Goal: Complete application form: Complete application form

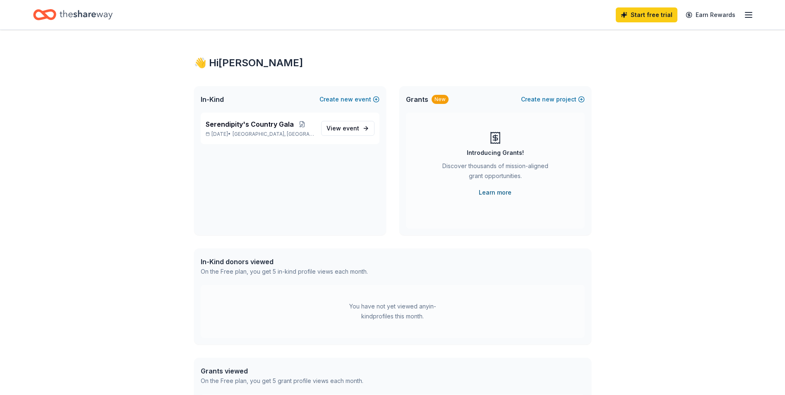
click at [492, 194] on link "Learn more" at bounding box center [495, 192] width 33 height 10
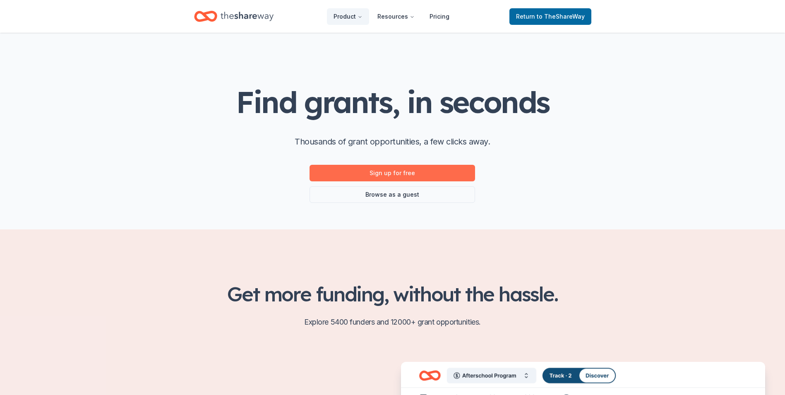
click at [416, 173] on link "Sign up for free" at bounding box center [391, 173] width 165 height 17
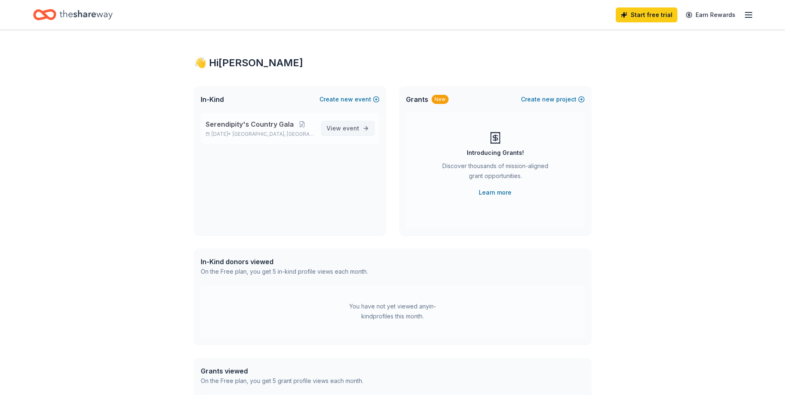
click at [345, 128] on span "event" at bounding box center [351, 128] width 17 height 7
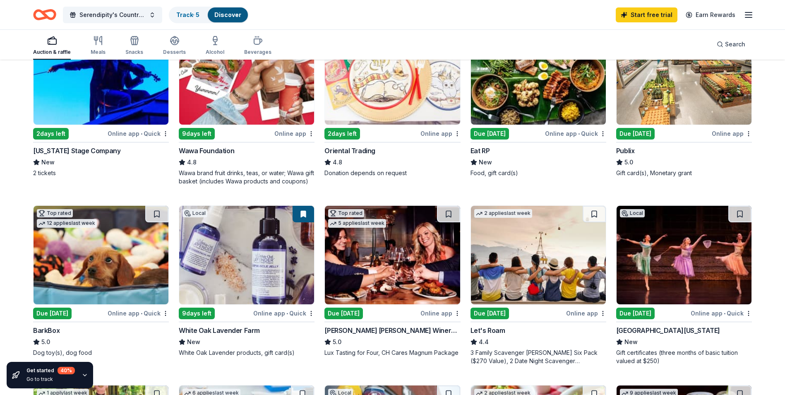
scroll to position [165, 0]
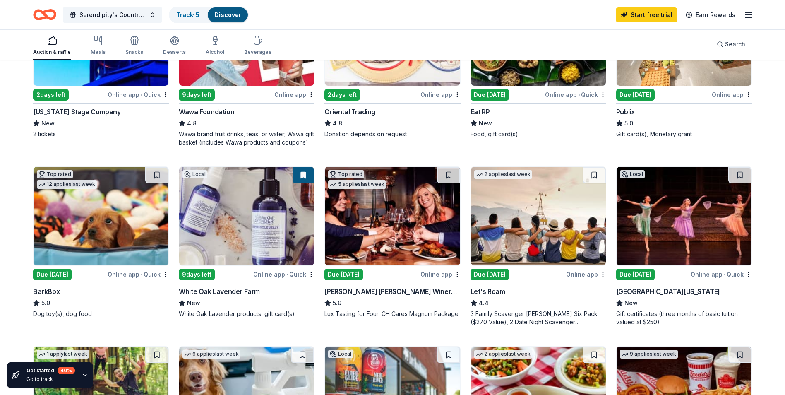
click at [626, 290] on div "Greater Washington Dance Center" at bounding box center [668, 291] width 104 height 10
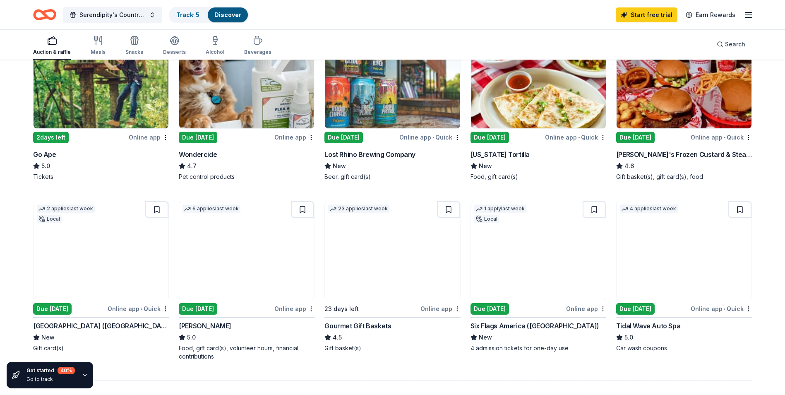
scroll to position [496, 0]
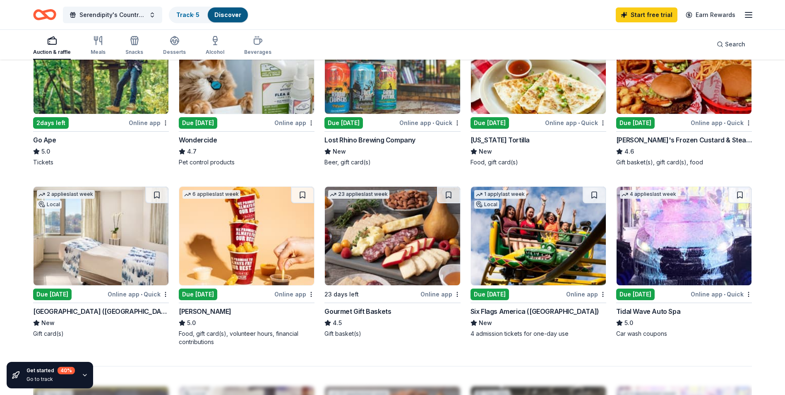
click at [367, 313] on div "Gourmet Gift Baskets" at bounding box center [357, 311] width 67 height 10
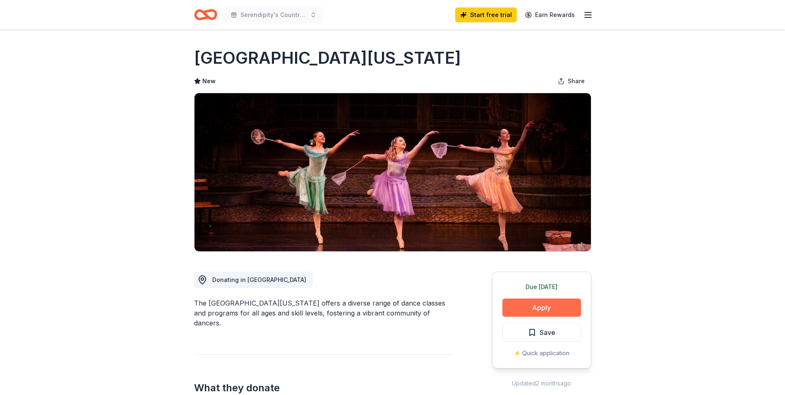
click at [546, 312] on button "Apply" at bounding box center [541, 307] width 79 height 18
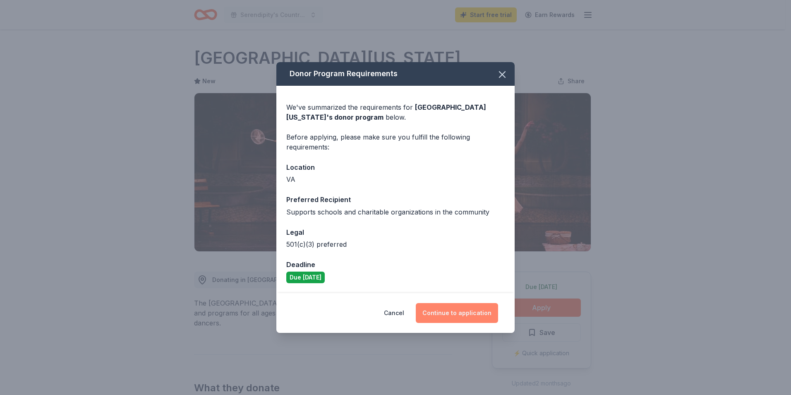
click at [462, 309] on button "Continue to application" at bounding box center [457, 313] width 82 height 20
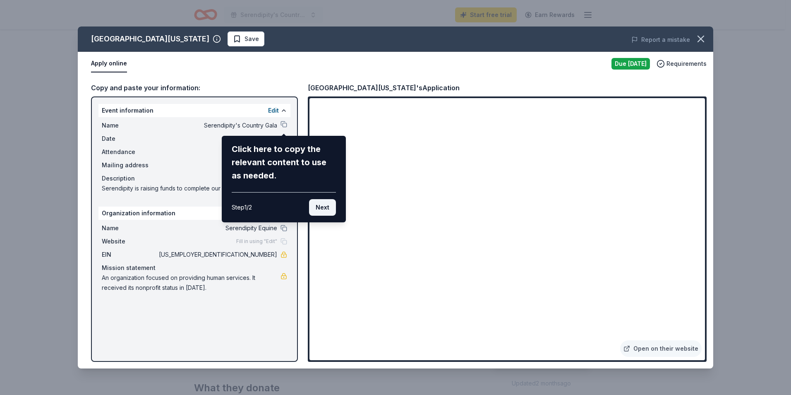
click at [319, 203] on button "Next" at bounding box center [322, 207] width 27 height 17
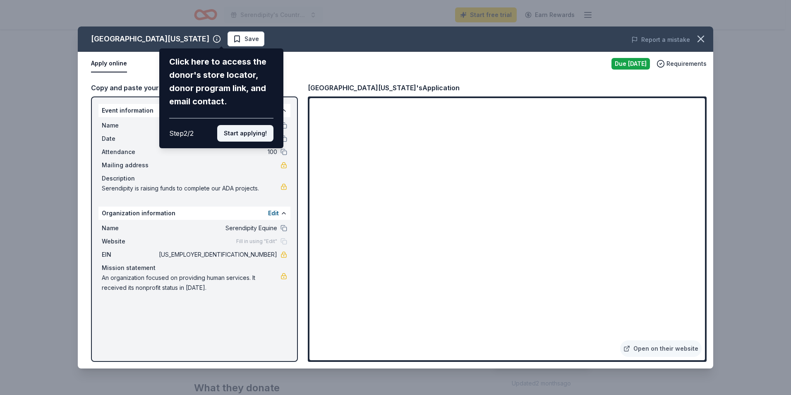
click at [249, 133] on button "Start applying!" at bounding box center [245, 133] width 56 height 17
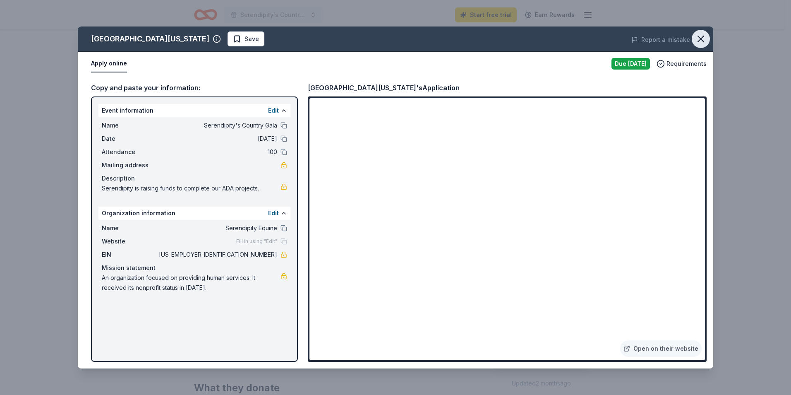
click at [700, 37] on icon "button" at bounding box center [701, 39] width 12 height 12
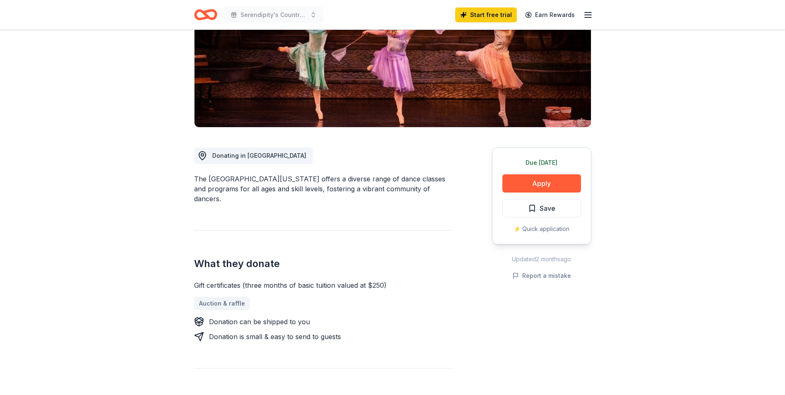
scroll to position [165, 0]
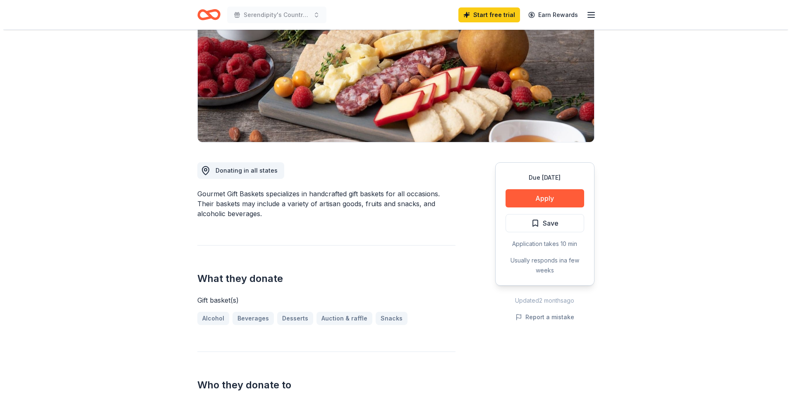
scroll to position [124, 0]
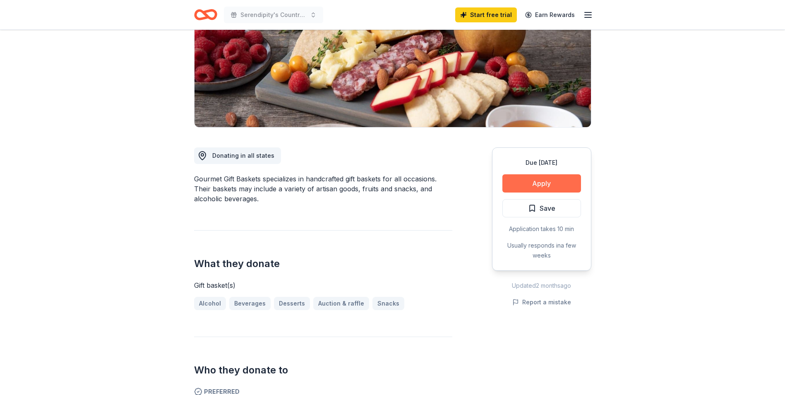
click at [523, 182] on button "Apply" at bounding box center [541, 183] width 79 height 18
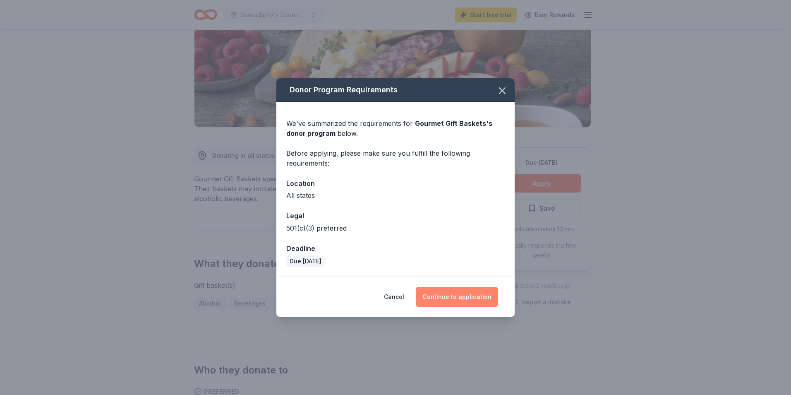
click at [453, 299] on button "Continue to application" at bounding box center [457, 297] width 82 height 20
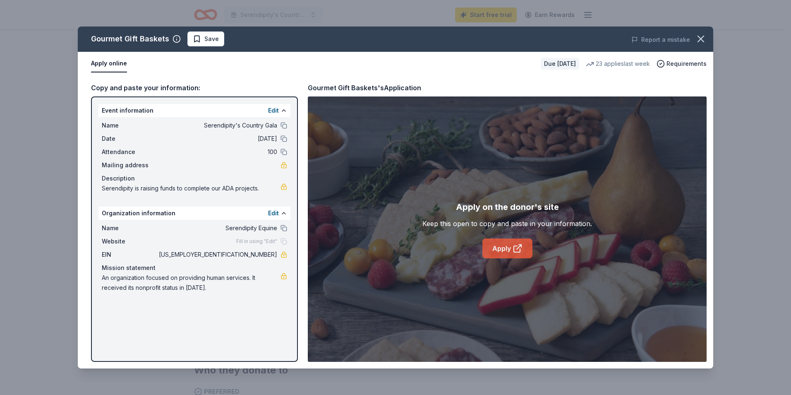
click at [508, 247] on link "Apply" at bounding box center [507, 248] width 50 height 20
